Goal: Answer question/provide support

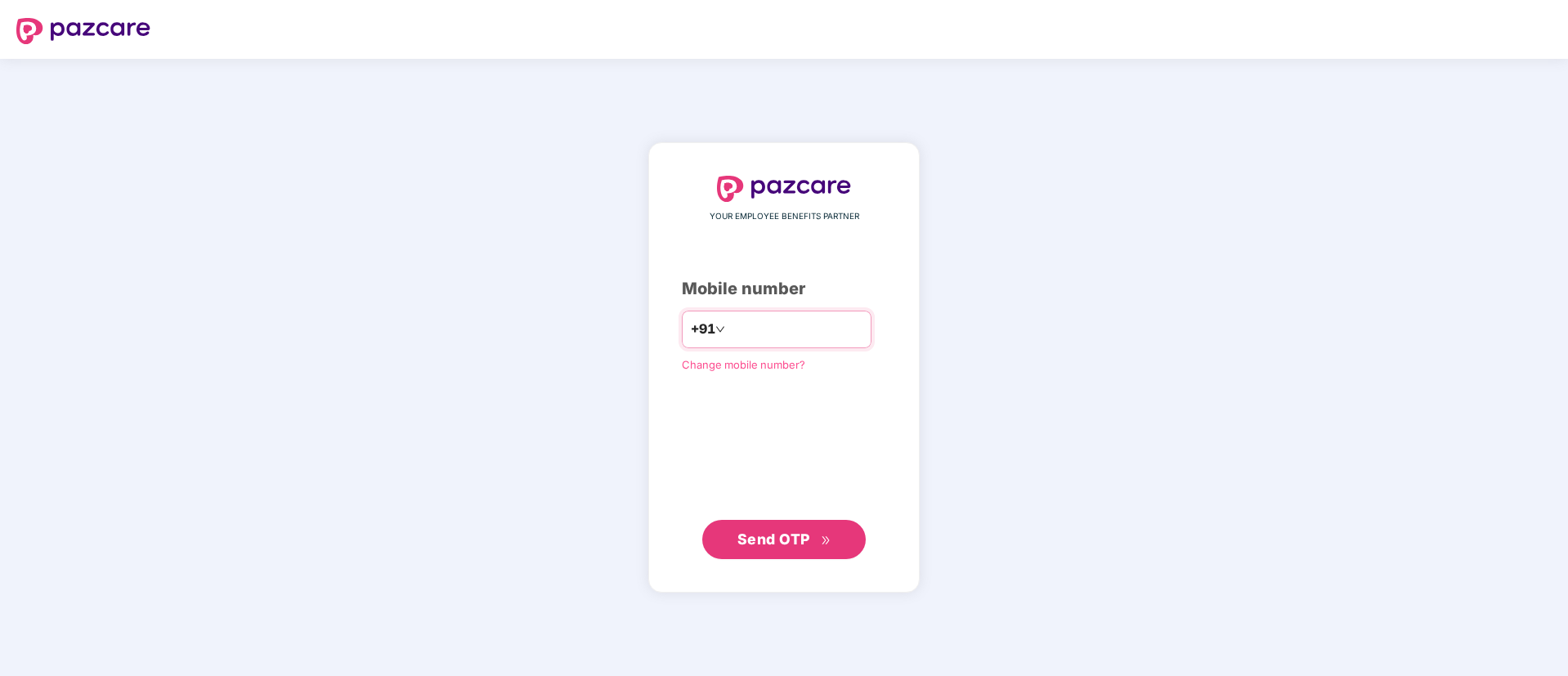
click at [814, 336] on input "number" at bounding box center [796, 330] width 134 height 26
type input "**********"
click at [772, 540] on span "Send OTP" at bounding box center [774, 539] width 73 height 17
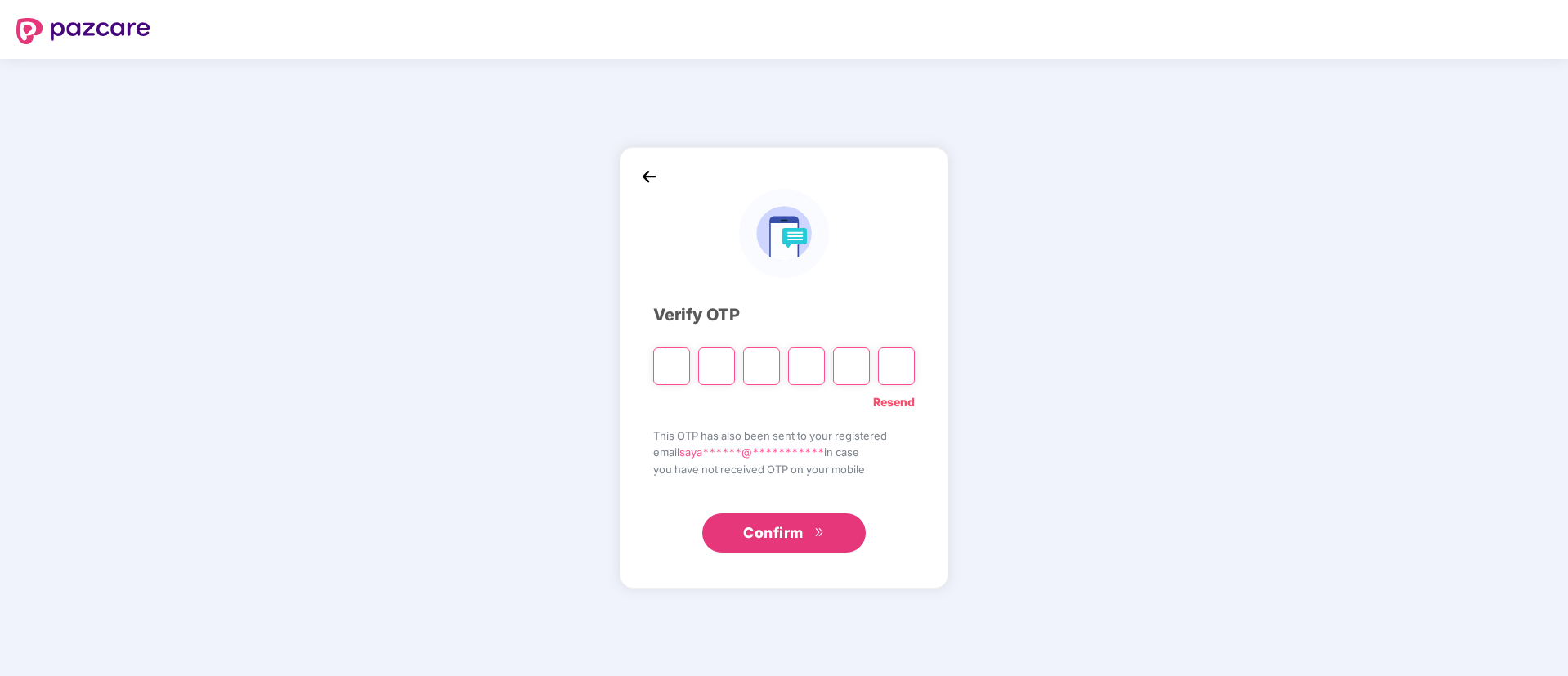
type input "*"
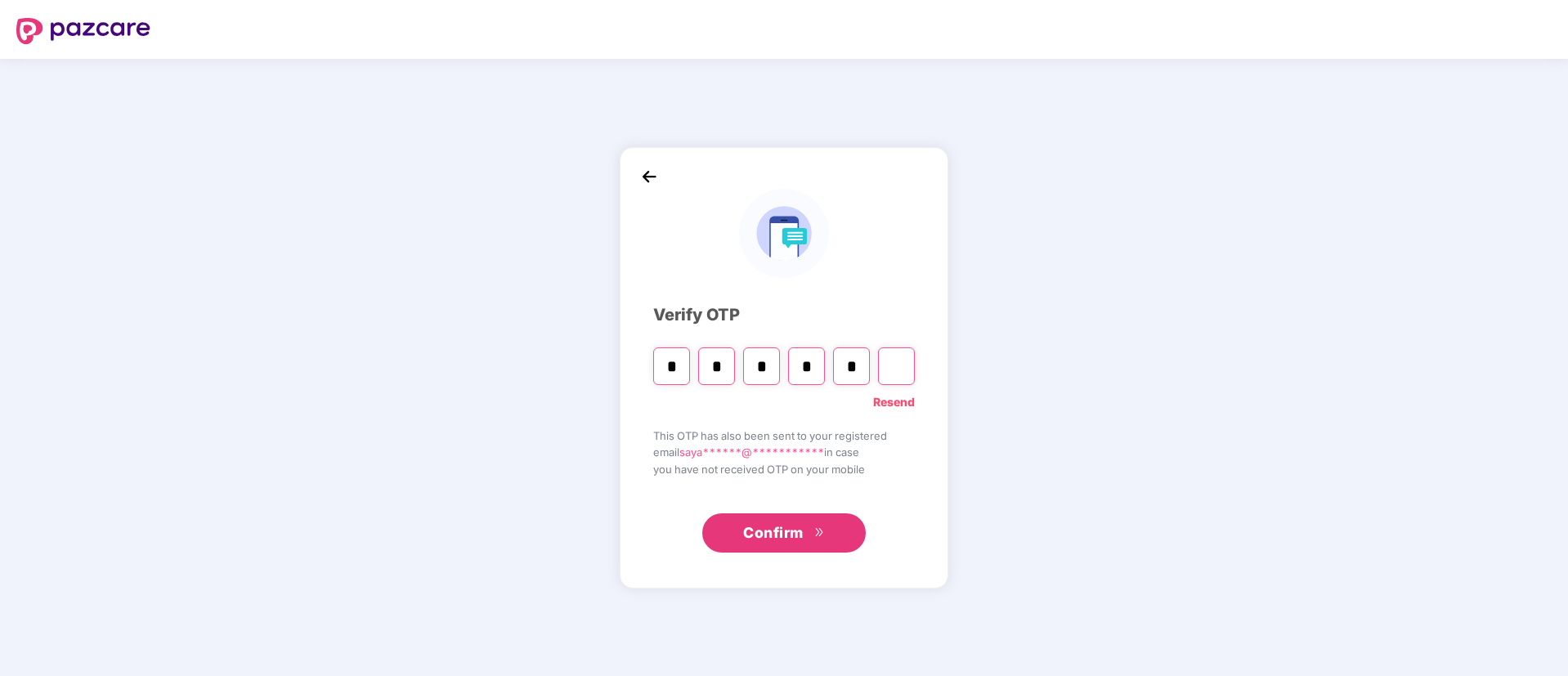
type input "*"
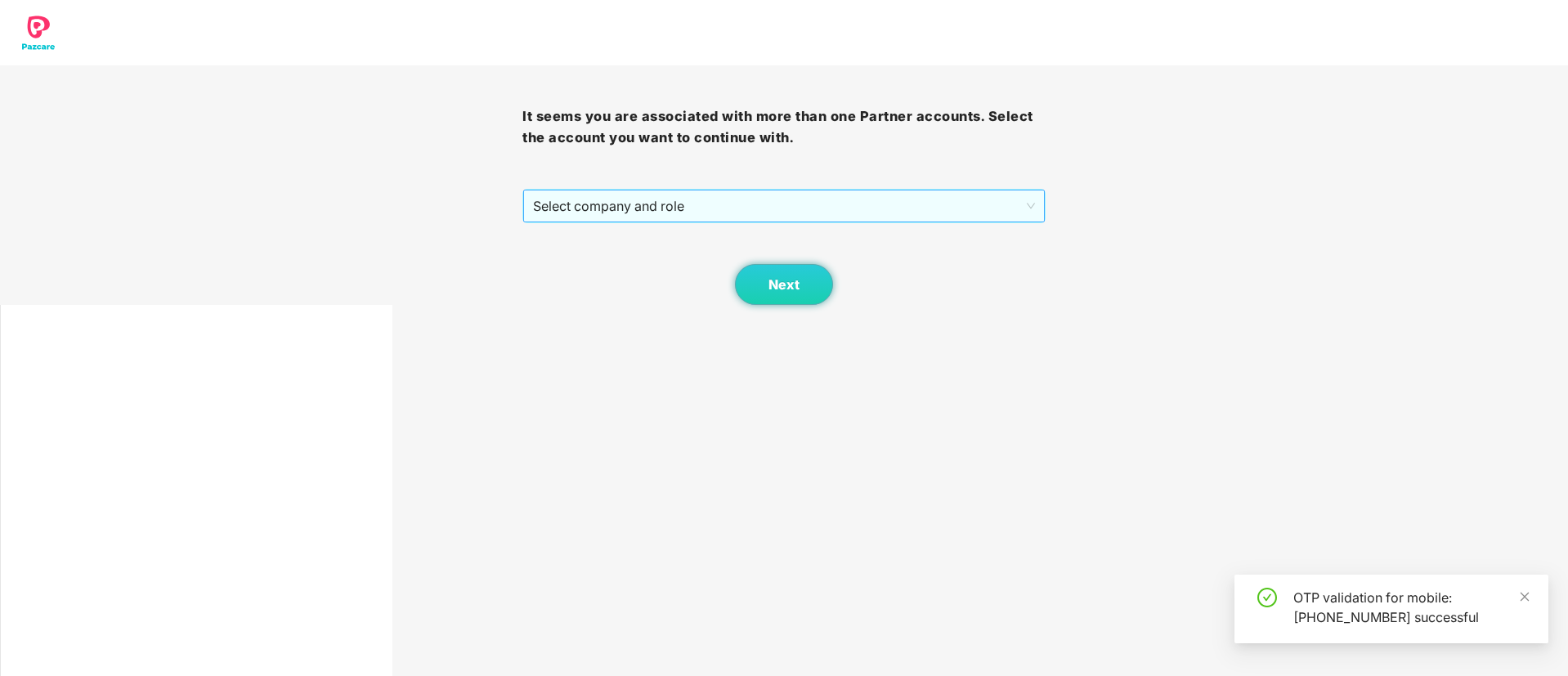
click at [574, 195] on span "Select company and role" at bounding box center [784, 205] width 501 height 31
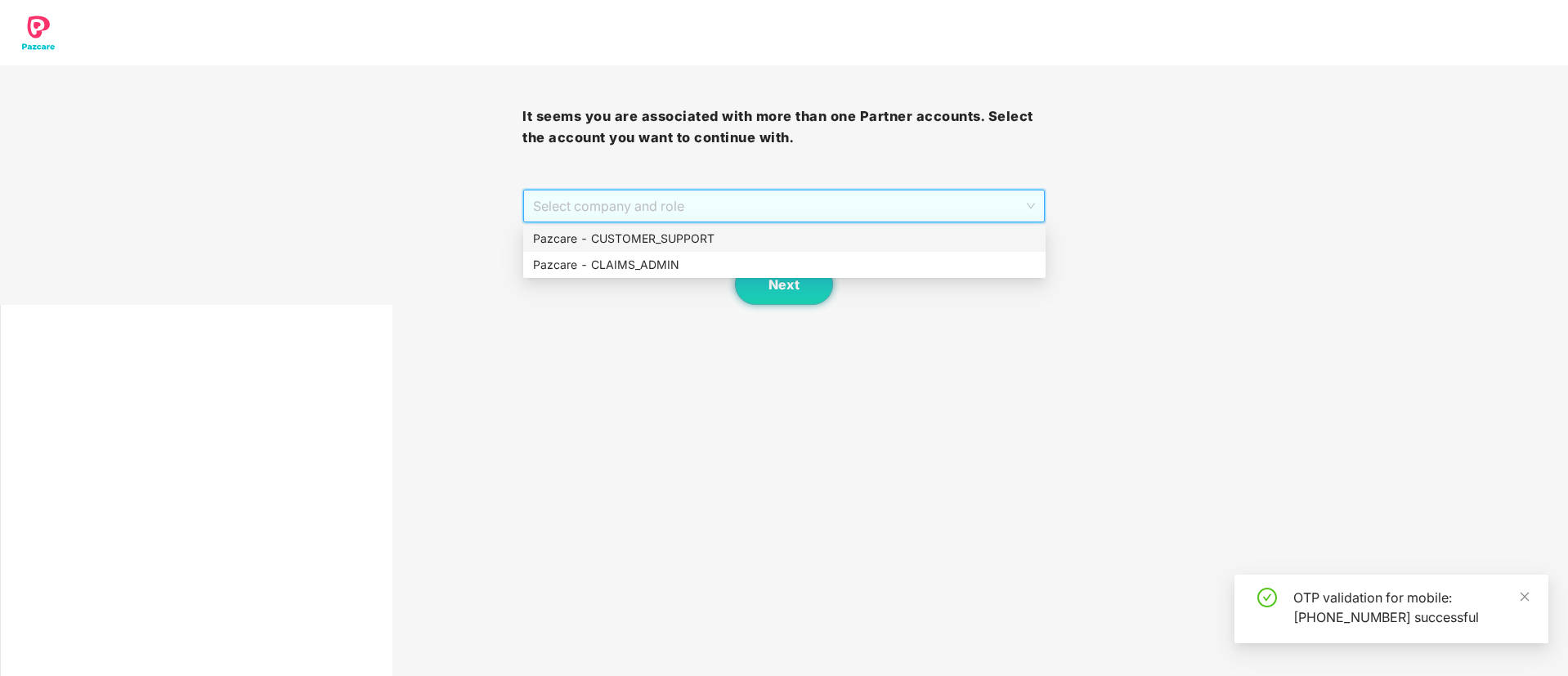
click at [648, 230] on div "Pazcare - CUSTOMER_SUPPORT" at bounding box center [784, 238] width 503 height 18
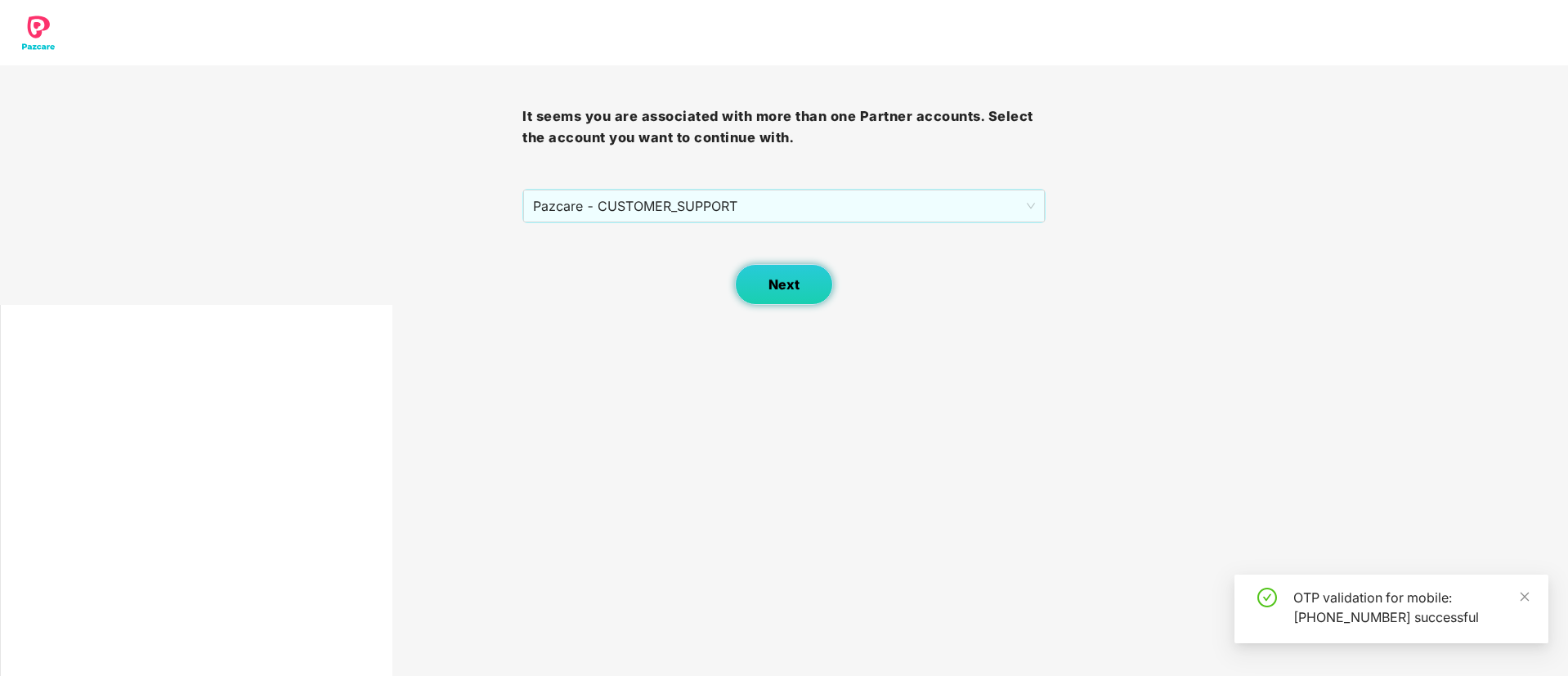
click at [744, 277] on button "Next" at bounding box center [784, 284] width 98 height 41
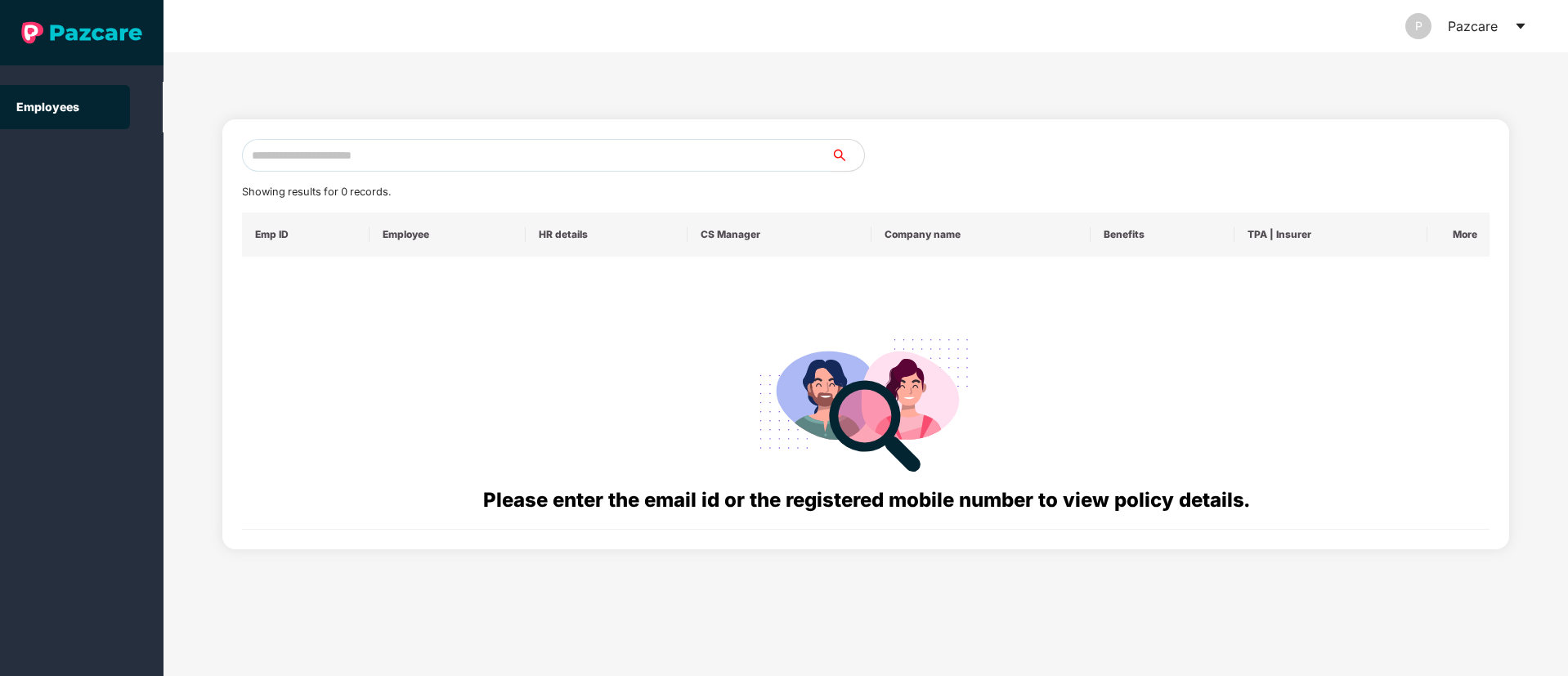
click at [1467, 28] on div "Pazcare" at bounding box center [1473, 26] width 50 height 52
click at [1510, 21] on div "P Pazcare" at bounding box center [1466, 26] width 122 height 52
click at [1523, 23] on icon "caret-down" at bounding box center [1520, 26] width 13 height 13
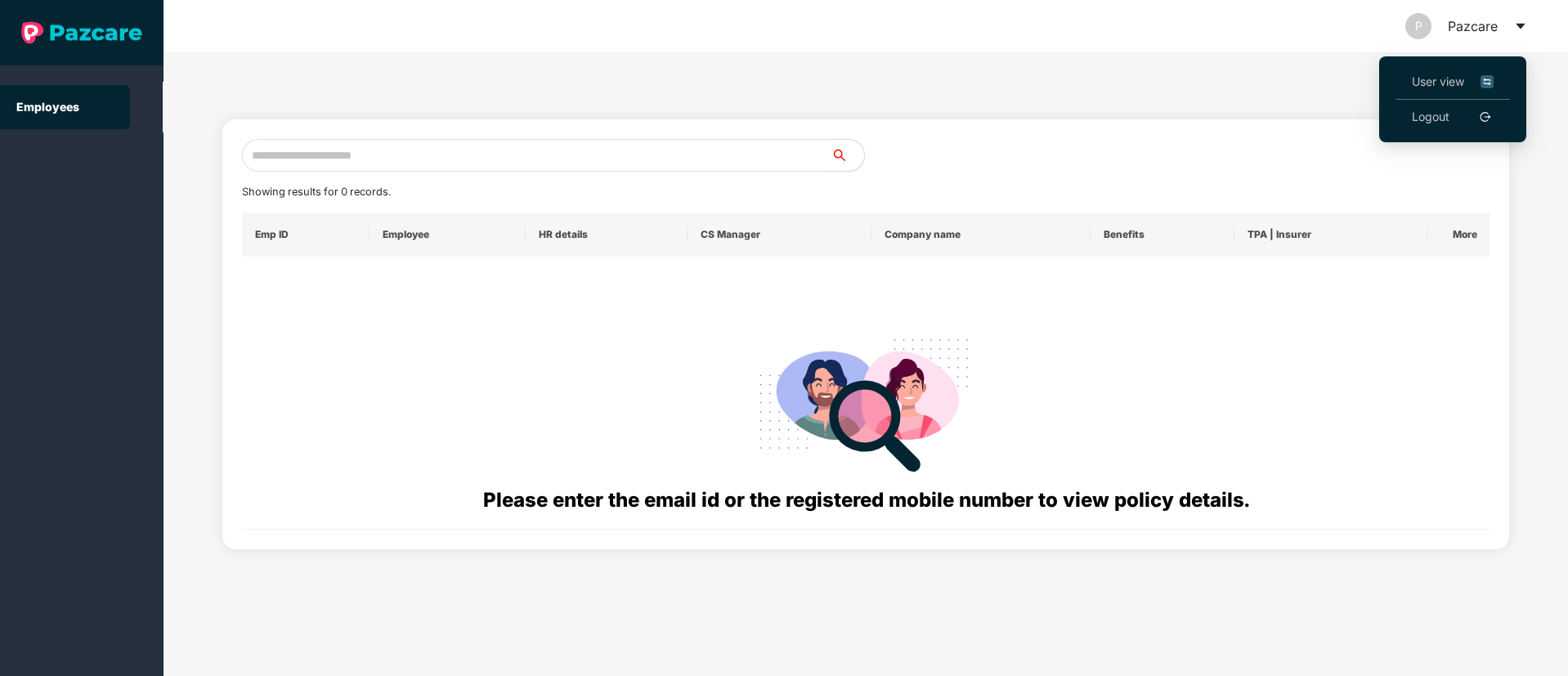
click at [1438, 81] on span "User view" at bounding box center [1453, 81] width 82 height 18
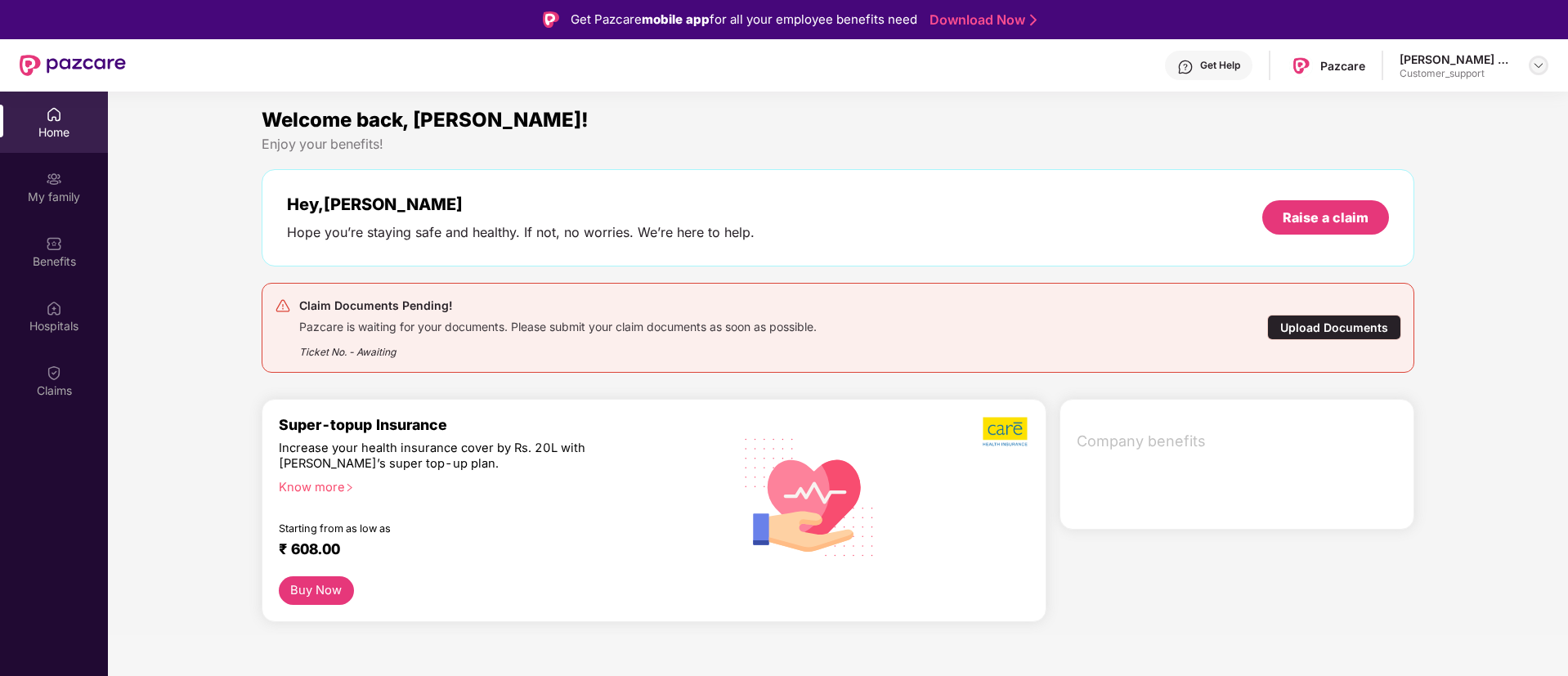
click at [1531, 64] on div at bounding box center [1538, 65] width 20 height 20
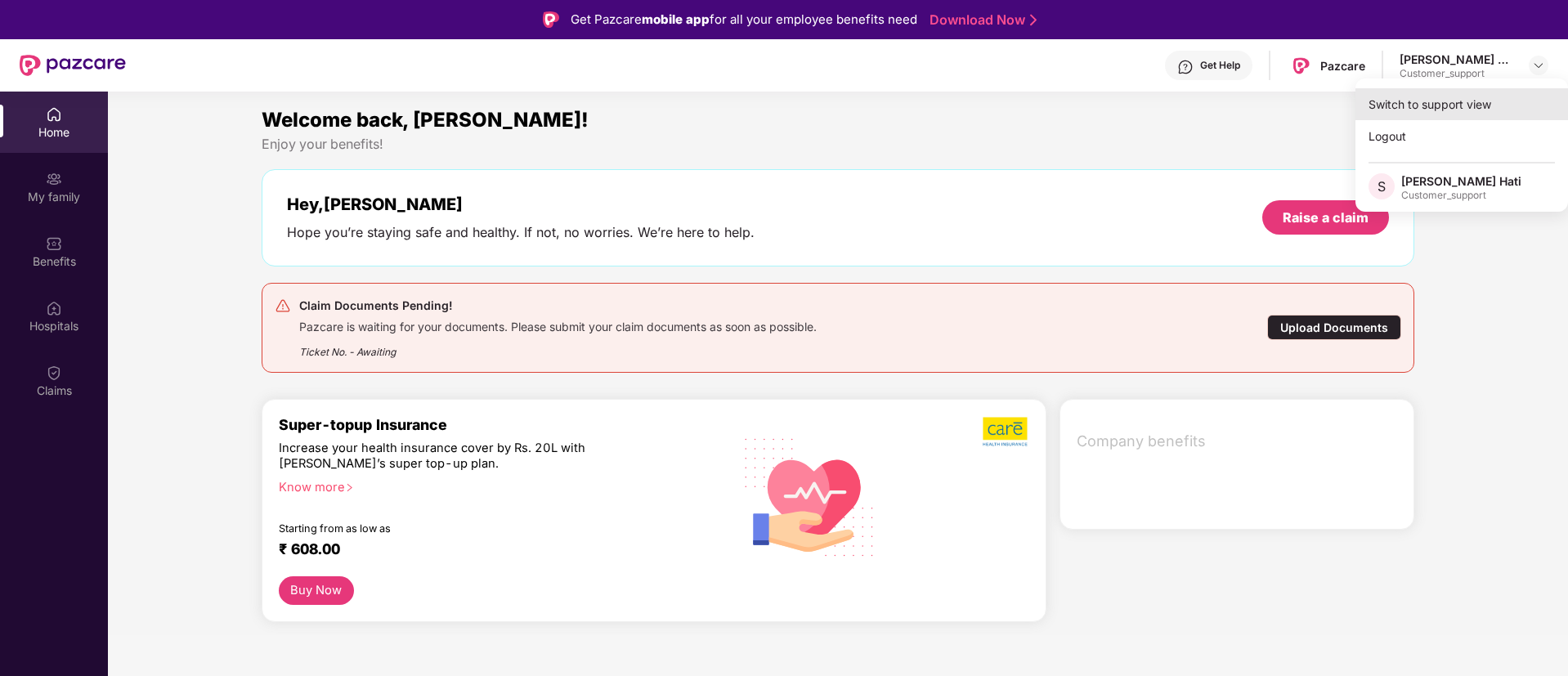
click at [1446, 107] on div "Switch to support view" at bounding box center [1462, 104] width 212 height 32
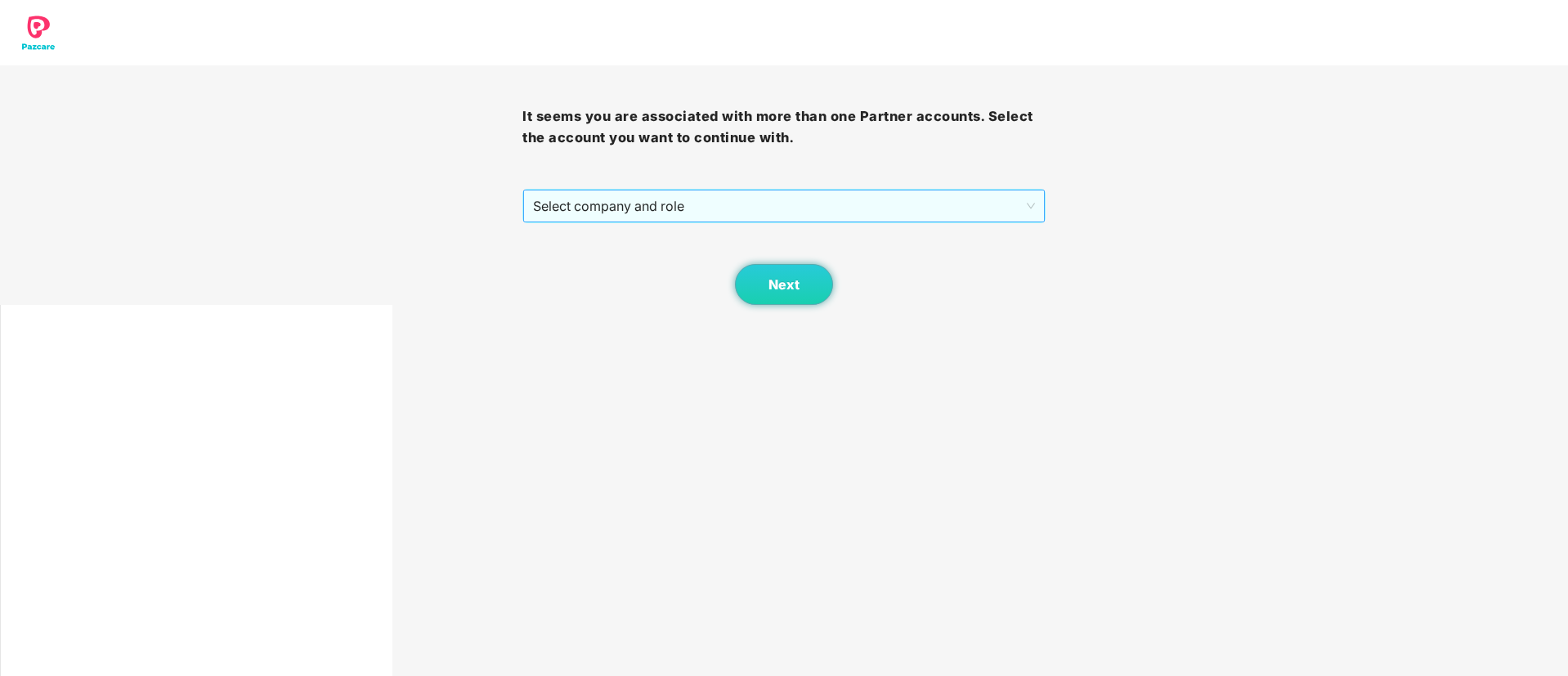
click at [762, 199] on span "Select company and role" at bounding box center [784, 205] width 501 height 31
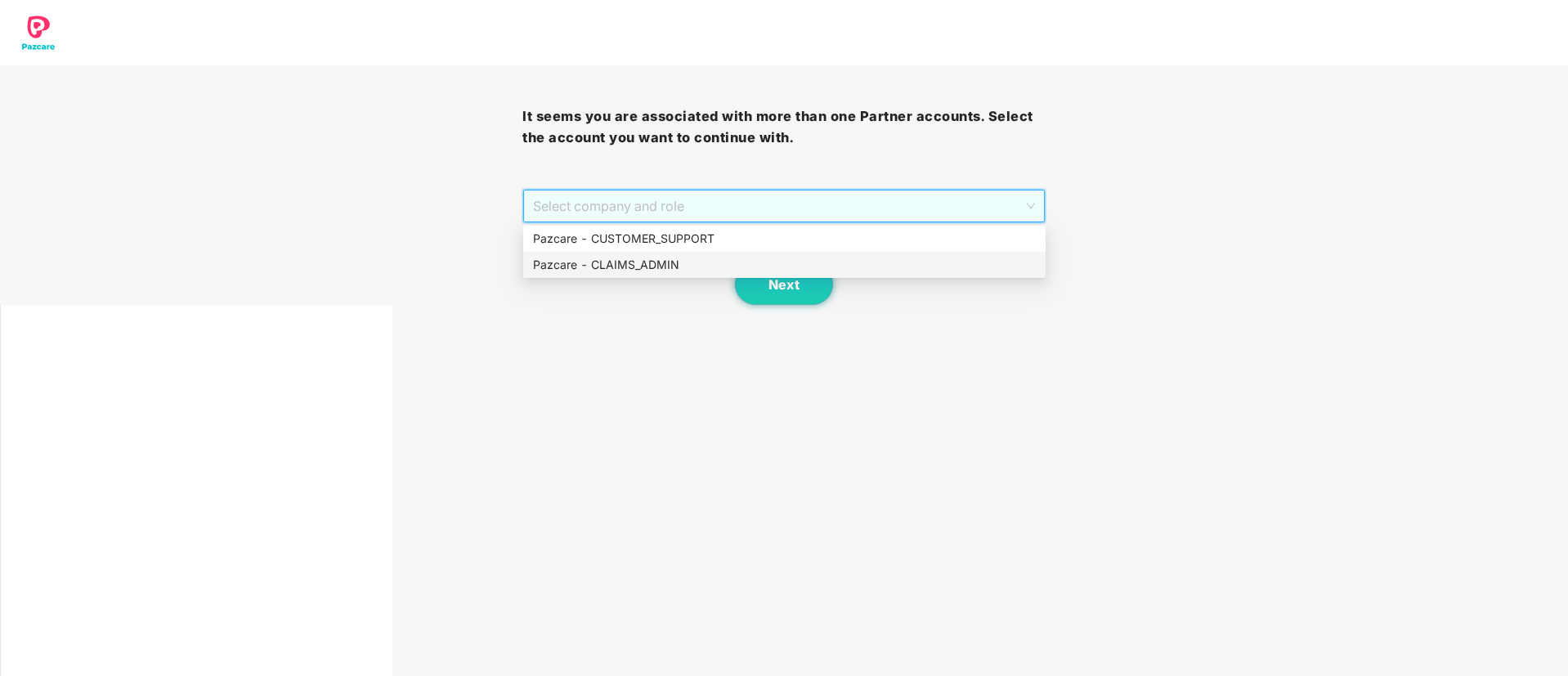
click at [722, 264] on div "Pazcare - CLAIMS_ADMIN" at bounding box center [784, 264] width 503 height 18
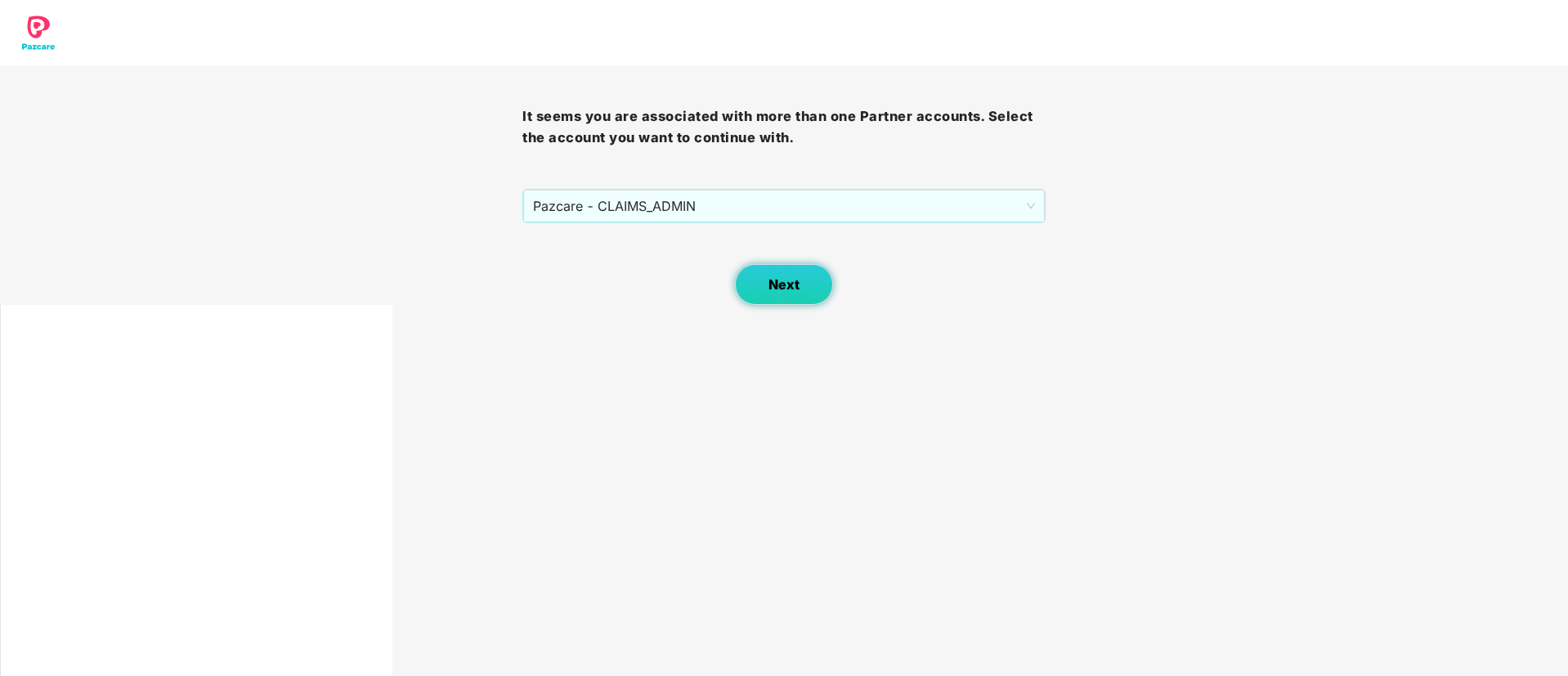
click at [805, 297] on button "Next" at bounding box center [784, 284] width 98 height 41
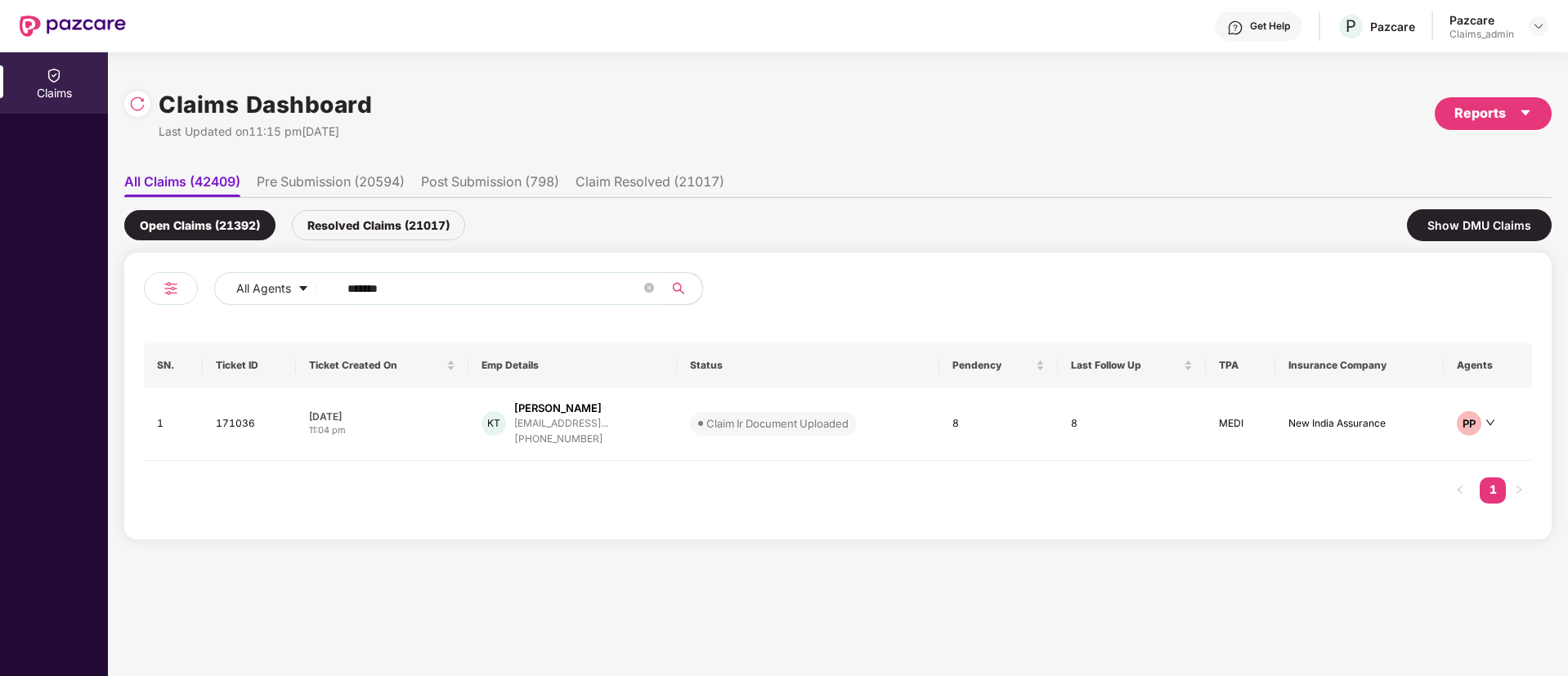
drag, startPoint x: 419, startPoint y: 290, endPoint x: 224, endPoint y: 310, distance: 196.0
click at [231, 316] on div "All Agents ******" at bounding box center [490, 294] width 694 height 46
paste input "text"
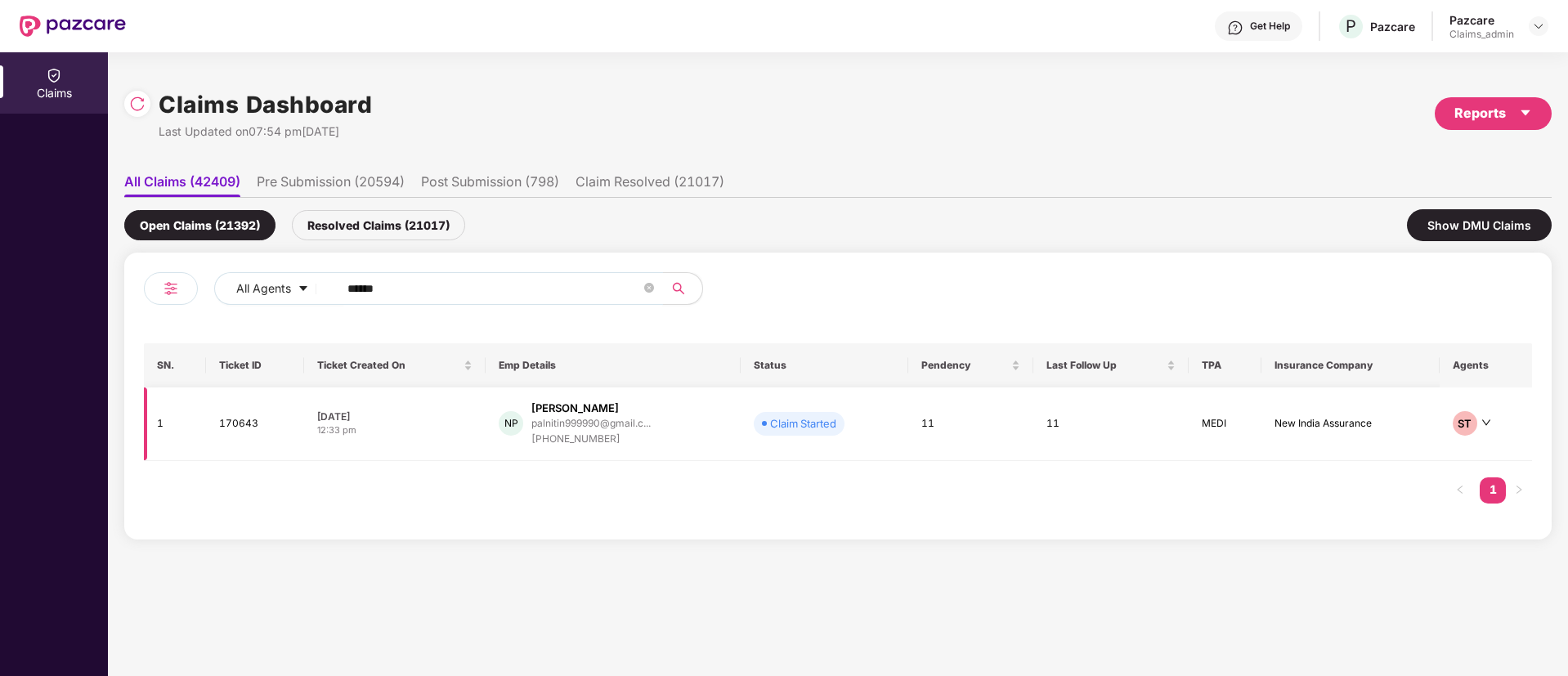
type input "******"
click at [611, 404] on div "Nitin Pal" at bounding box center [591, 408] width 119 height 16
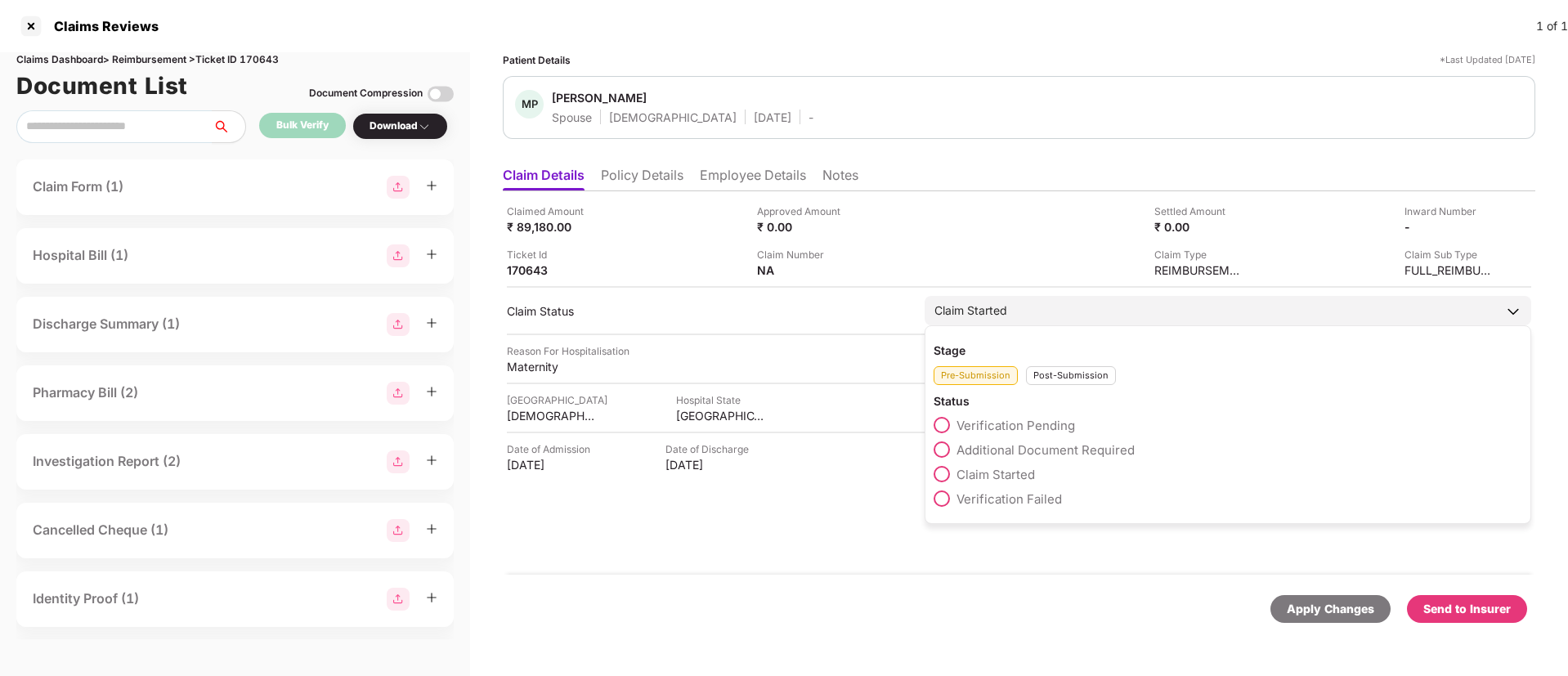
click at [1046, 373] on div "Post-Submission" at bounding box center [1070, 375] width 90 height 19
click at [989, 548] on span "Claim Closed" at bounding box center [995, 548] width 76 height 16
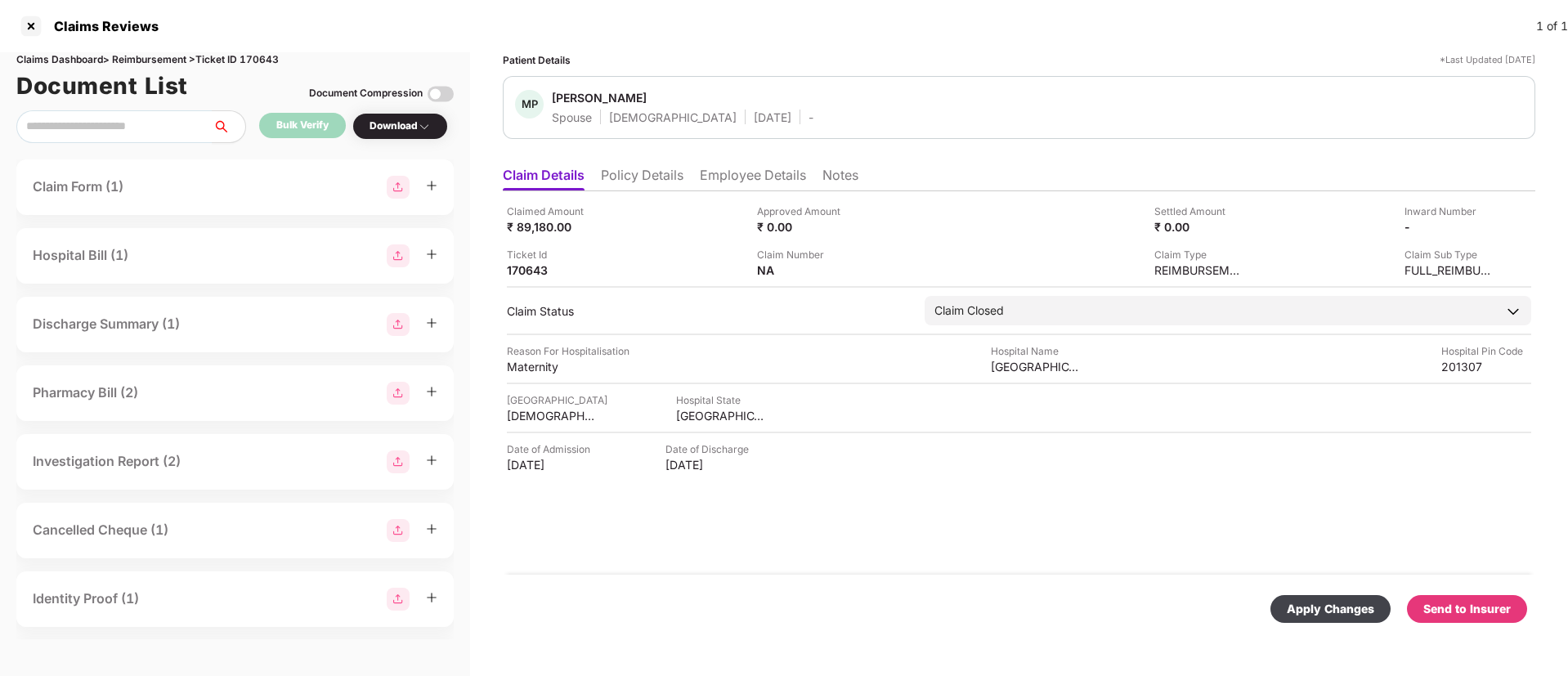
click at [1339, 614] on div "Apply Changes" at bounding box center [1330, 608] width 88 height 18
